Goal: Download file/media

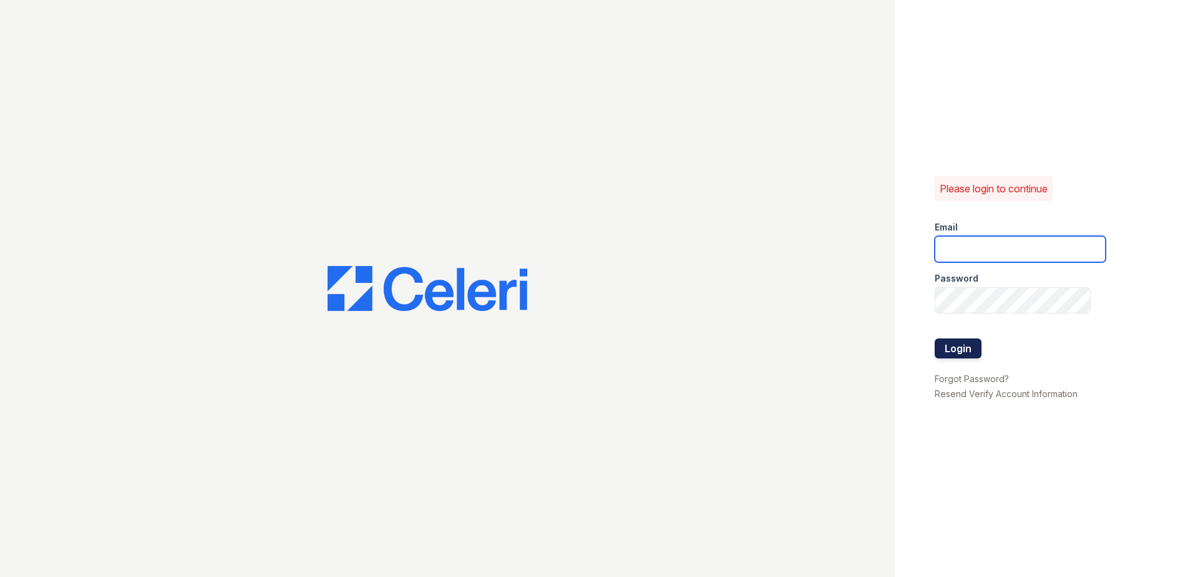
type input "[EMAIL_ADDRESS][DOMAIN_NAME]"
click at [950, 349] on button "Login" at bounding box center [958, 348] width 47 height 20
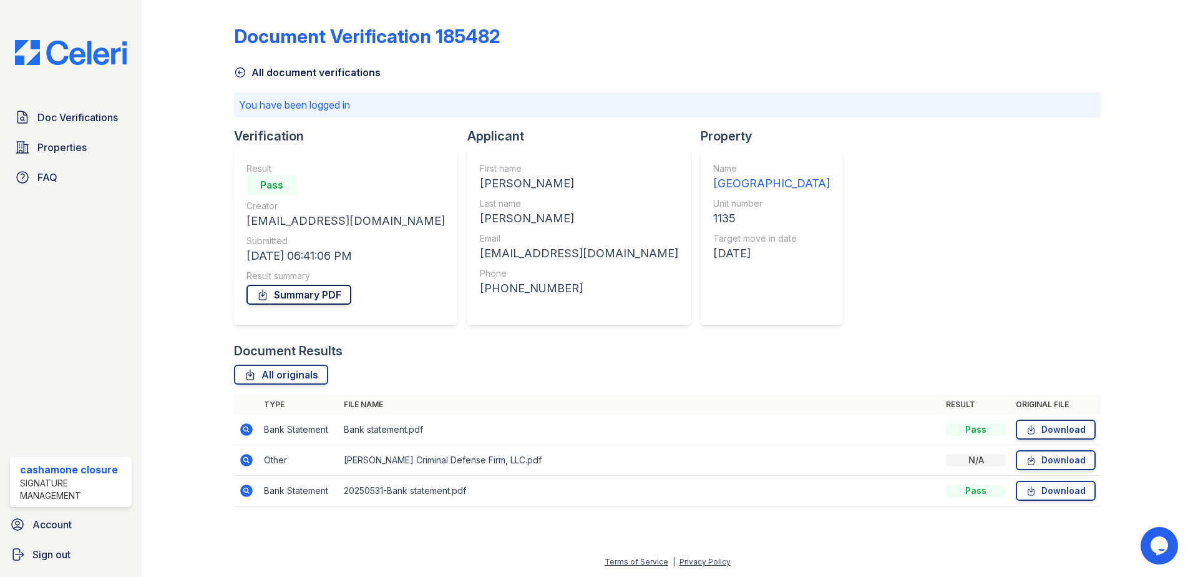
click at [290, 296] on link "Summary PDF" at bounding box center [298, 295] width 105 height 20
click at [1048, 427] on link "Download" at bounding box center [1056, 429] width 80 height 20
click at [1066, 488] on link "Download" at bounding box center [1056, 490] width 80 height 20
click at [1036, 462] on icon at bounding box center [1031, 460] width 11 height 12
